Goal: Task Accomplishment & Management: Manage account settings

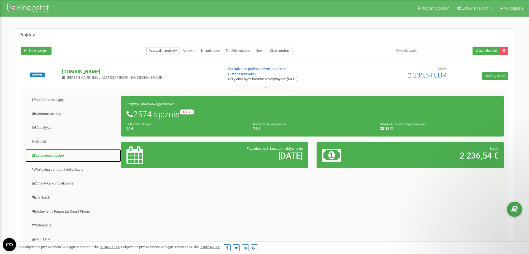
scroll to position [77, 0]
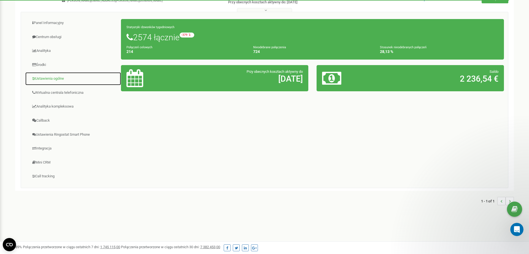
click at [43, 79] on link "Ustawienia ogólne" at bounding box center [73, 79] width 96 height 14
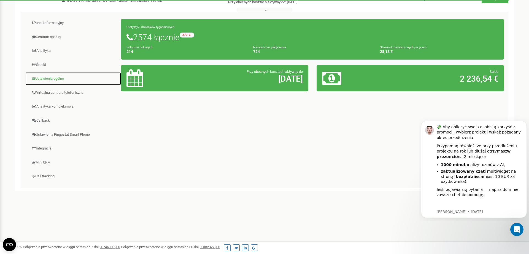
scroll to position [0, 0]
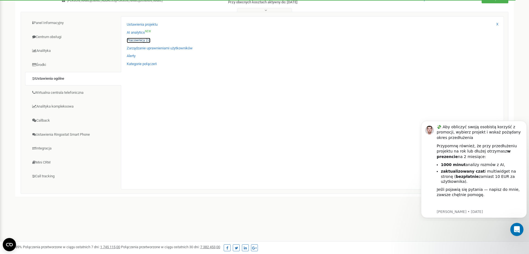
click at [142, 39] on link "Pracownicy 2.0" at bounding box center [139, 40] width 24 height 5
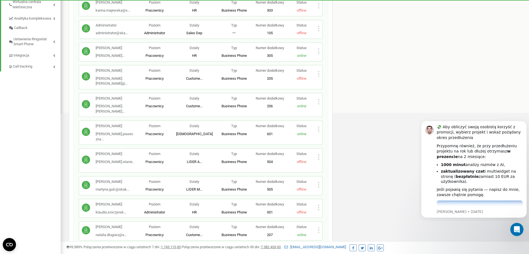
click at [317, 99] on p "Status" at bounding box center [302, 98] width 32 height 5
click at [319, 101] on icon at bounding box center [318, 101] width 1 height 1
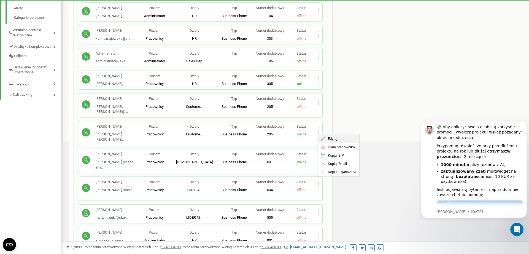
click at [328, 138] on span "Edytuj" at bounding box center [331, 139] width 12 height 4
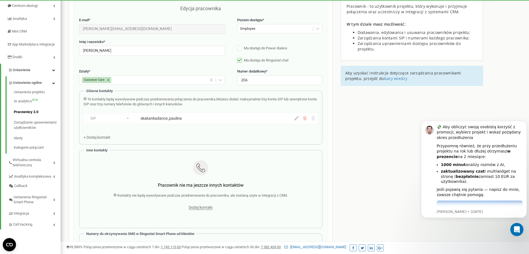
scroll to position [27, 0]
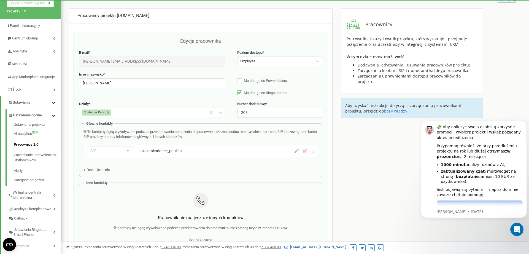
click at [296, 150] on icon at bounding box center [297, 151] width 4 height 4
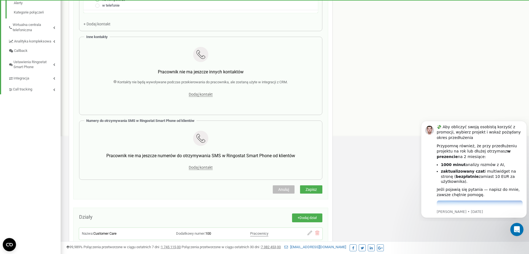
click at [366, 89] on div "Pracownicy projektu [DOMAIN_NAME] Edycja pracownika E-mail * [PERSON_NAME][EMAI…" at bounding box center [295, 115] width 460 height 548
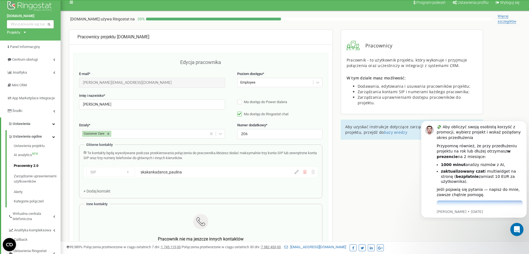
scroll to position [0, 0]
